Goal: Find specific page/section: Find specific page/section

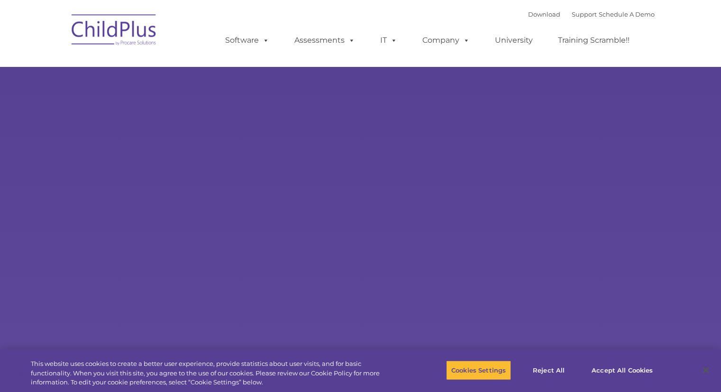
type input ""
select select "MEDIUM"
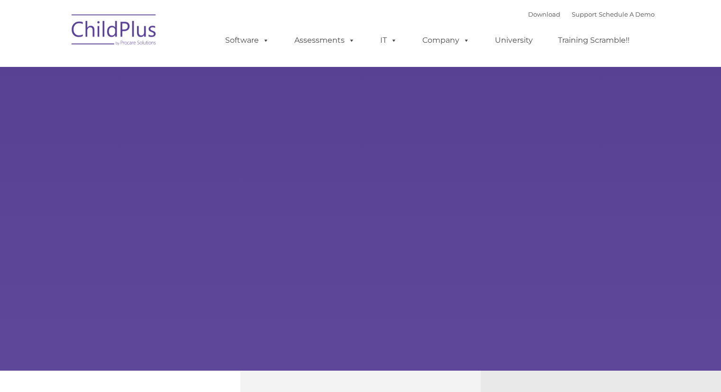
type input ""
select select "MEDIUM"
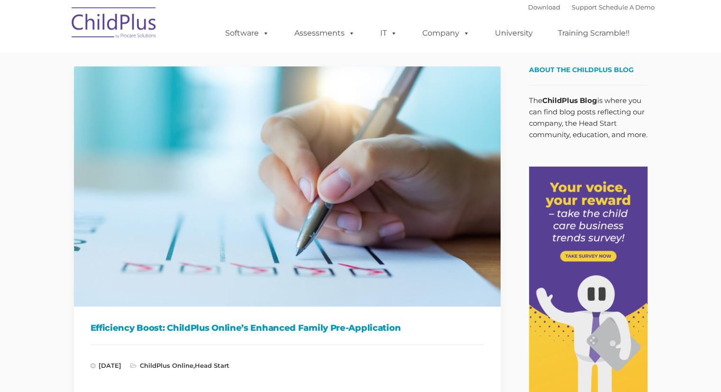
type input ""
